Goal: Find specific page/section: Find specific page/section

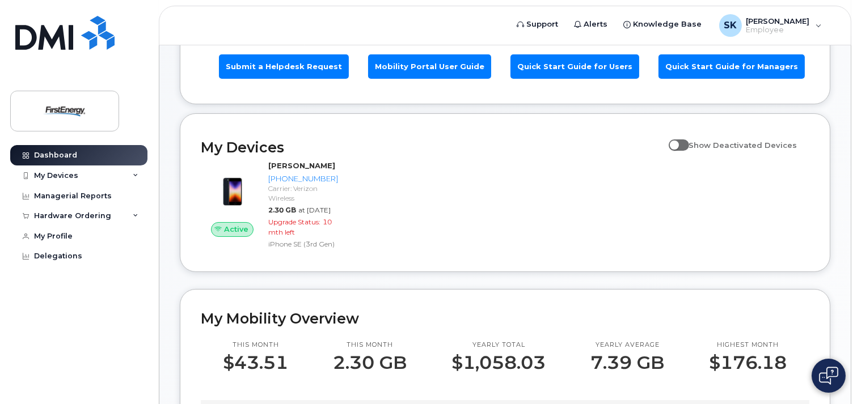
scroll to position [113, 0]
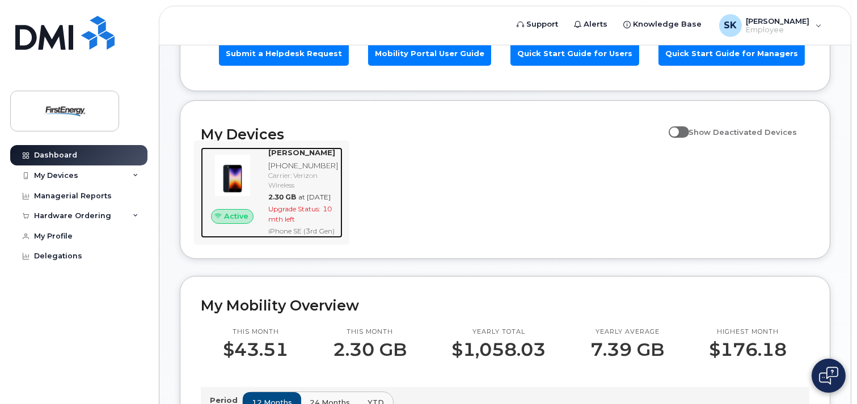
click at [289, 213] on span "Upgrade Status:" at bounding box center [294, 209] width 52 height 9
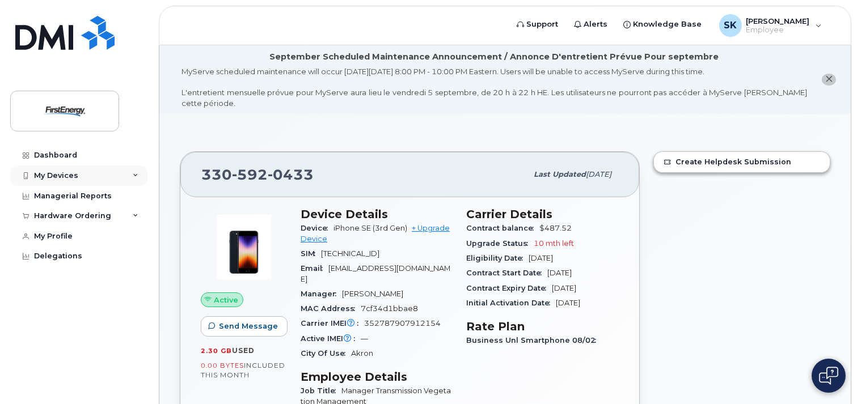
click at [130, 175] on div "My Devices" at bounding box center [78, 176] width 137 height 20
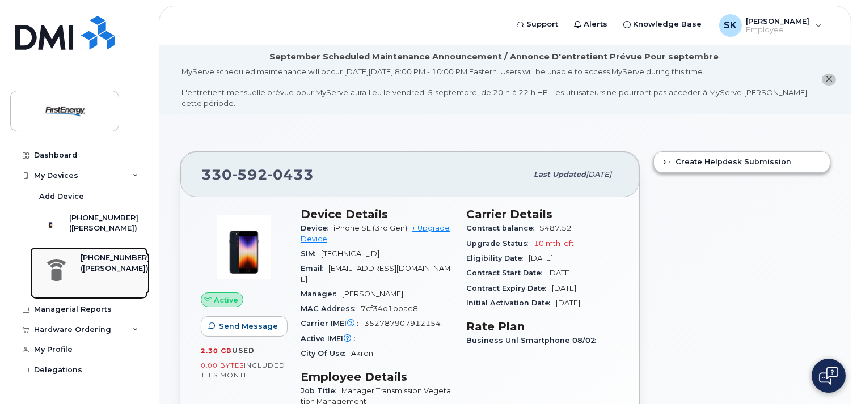
click at [105, 263] on div "[PHONE_NUMBER]" at bounding box center [115, 258] width 69 height 10
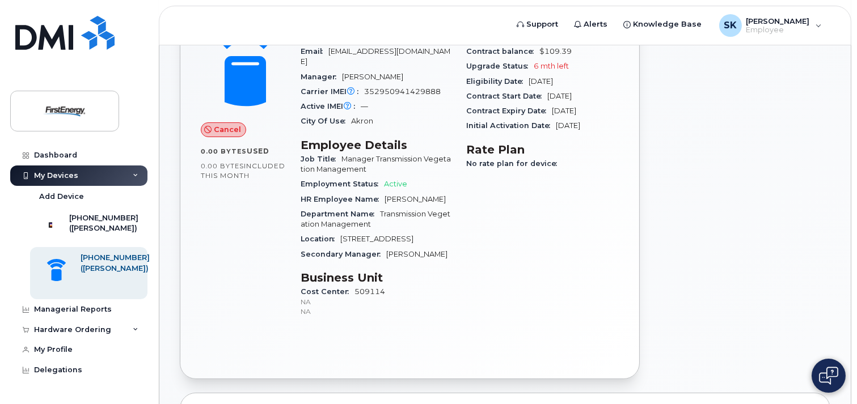
scroll to position [227, 0]
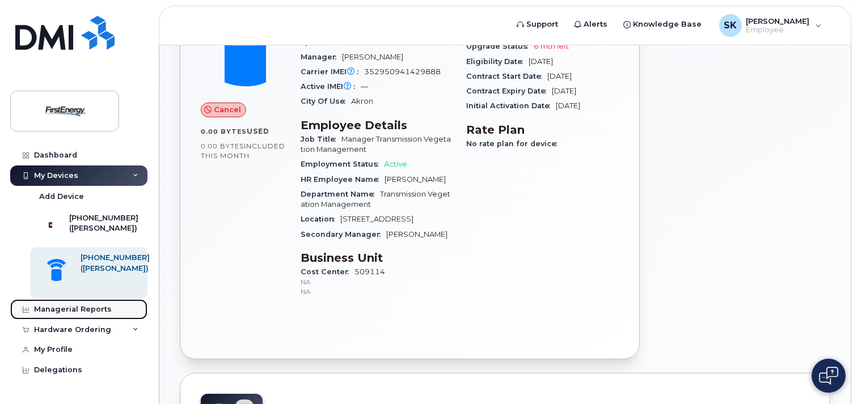
click at [75, 314] on div "Managerial Reports" at bounding box center [73, 309] width 78 height 9
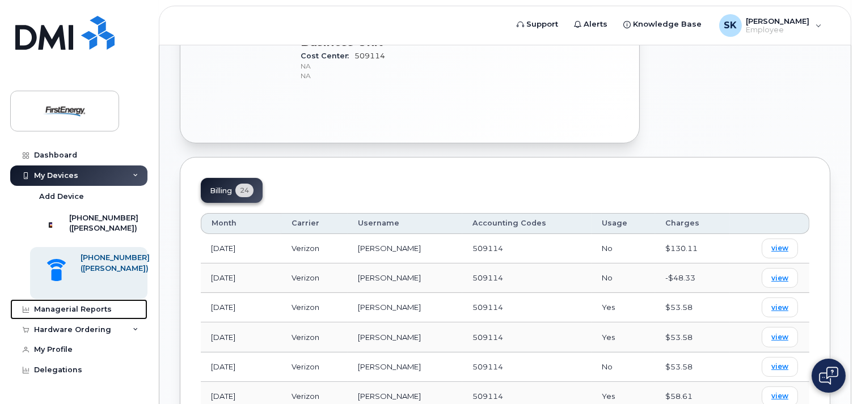
scroll to position [454, 0]
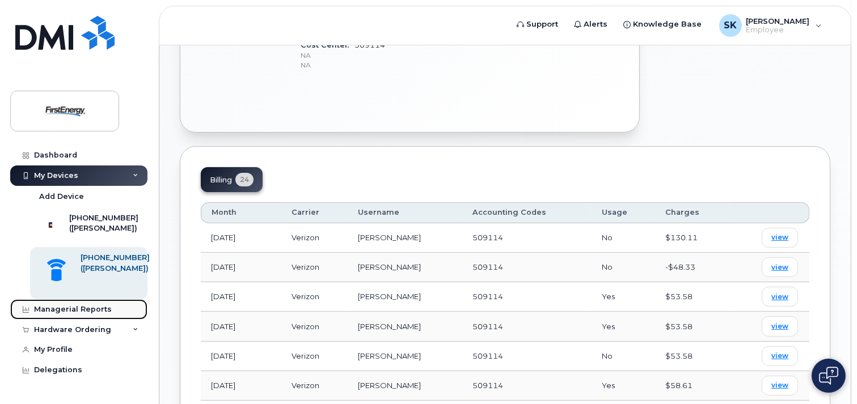
click at [74, 314] on div "Managerial Reports" at bounding box center [73, 309] width 78 height 9
